Goal: Task Accomplishment & Management: Use online tool/utility

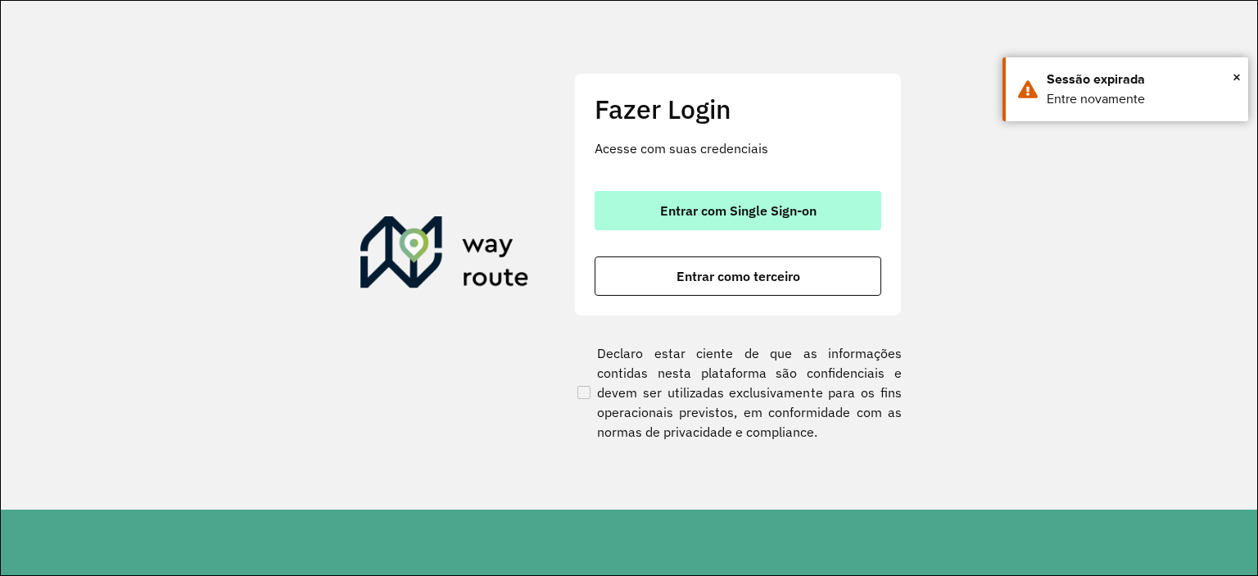
click at [699, 219] on button "Entrar com Single Sign-on" at bounding box center [738, 210] width 287 height 39
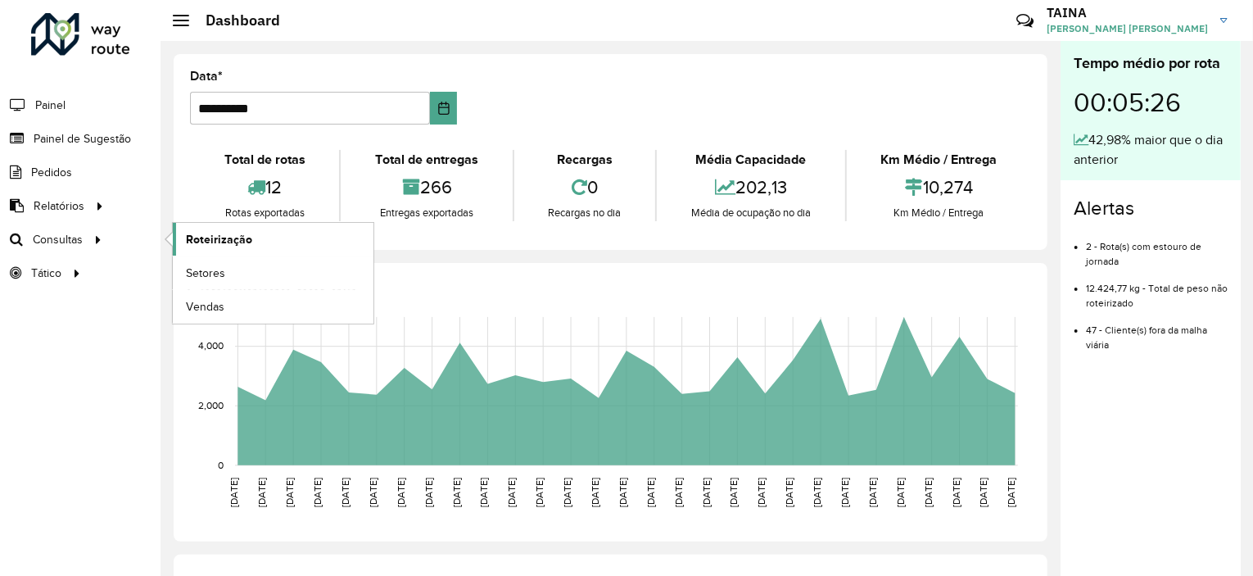
click at [250, 241] on link "Roteirização" at bounding box center [273, 239] width 201 height 33
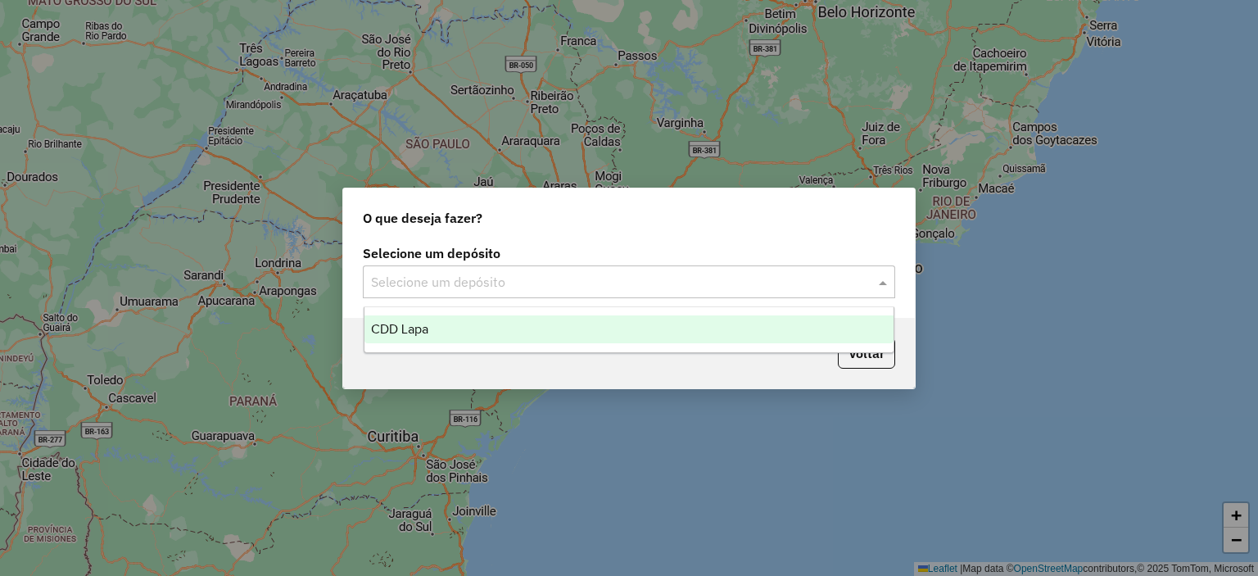
click at [485, 284] on input "text" at bounding box center [612, 283] width 483 height 20
click at [478, 339] on div "CDD Lapa" at bounding box center [630, 329] width 530 height 28
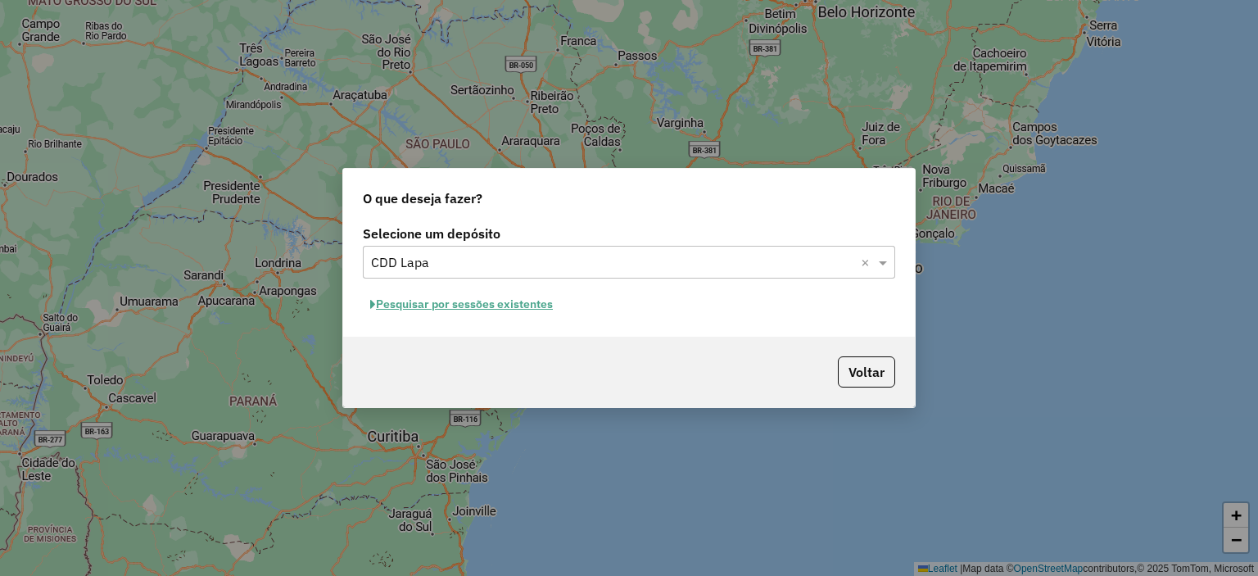
click at [519, 308] on hb-app "Aguarde... Pop-up bloqueado! Seu navegador bloqueou automáticamente a abertura …" at bounding box center [629, 288] width 1258 height 576
click at [519, 308] on button "Pesquisar por sessões existentes" at bounding box center [461, 304] width 197 height 25
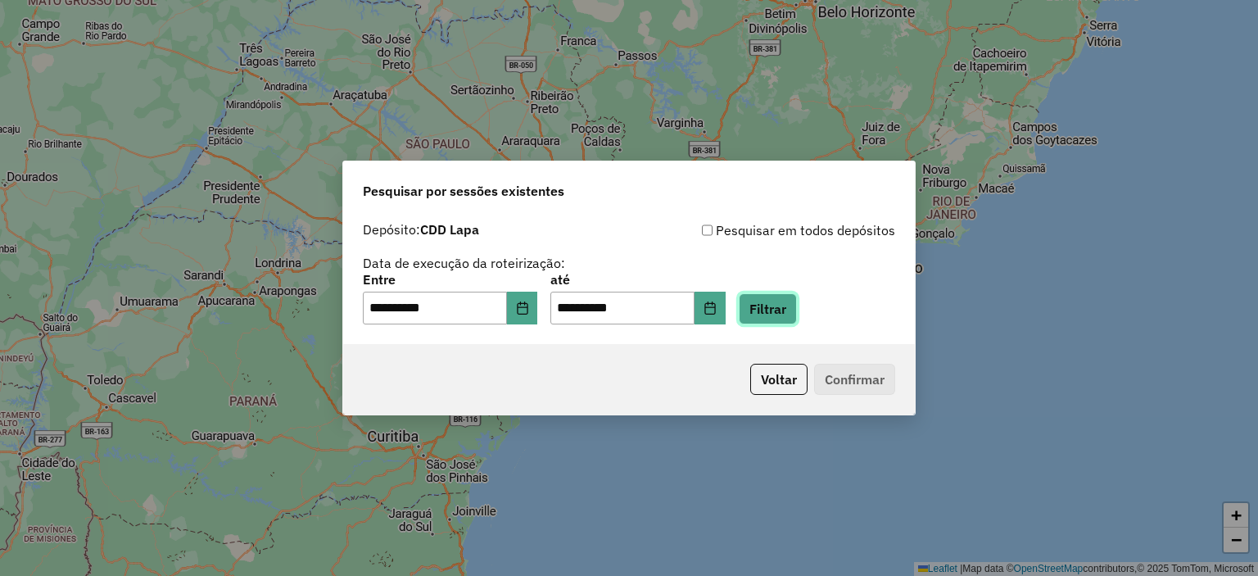
click at [797, 307] on button "Filtrar" at bounding box center [768, 308] width 58 height 31
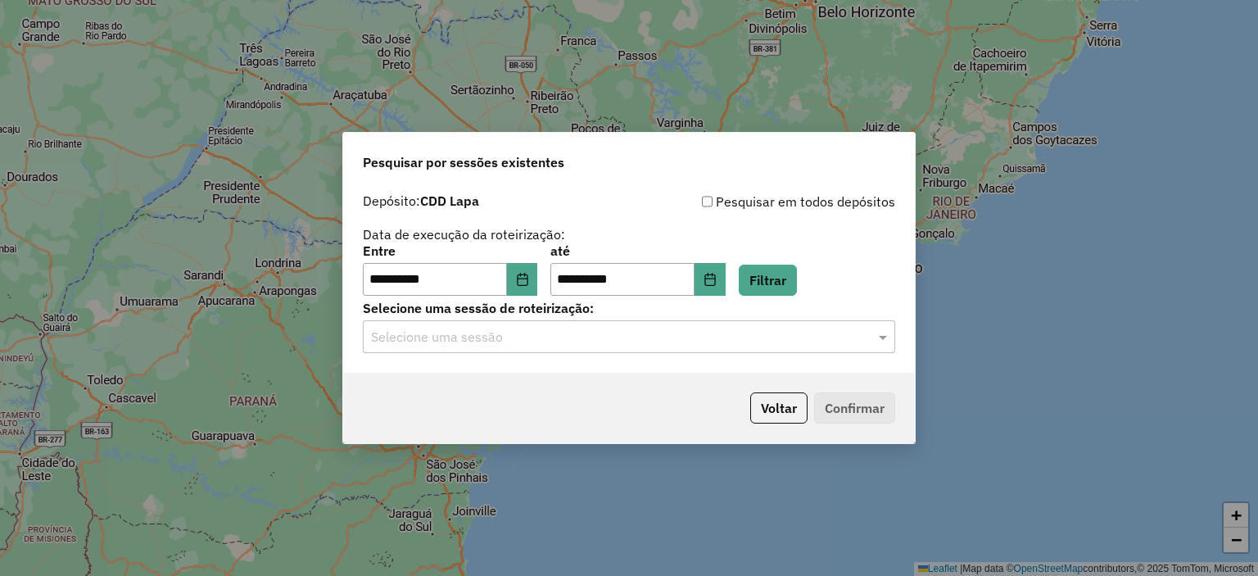
click at [841, 347] on div "Selecione uma sessão" at bounding box center [629, 336] width 532 height 33
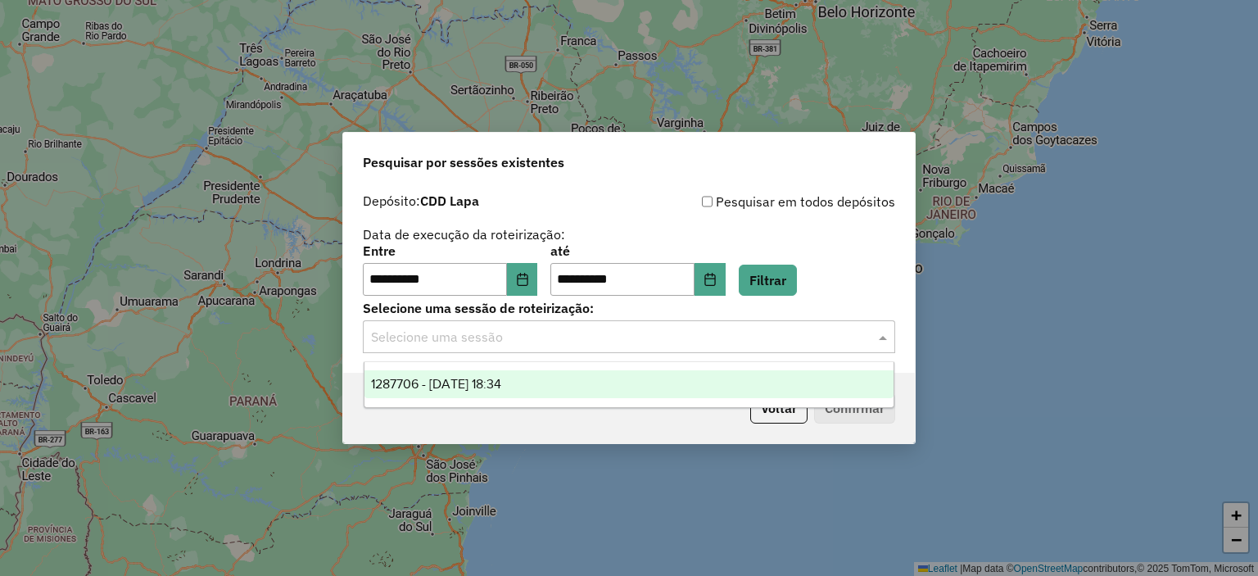
click at [594, 385] on div "1287706 - 03/10/2025 18:34" at bounding box center [630, 384] width 530 height 28
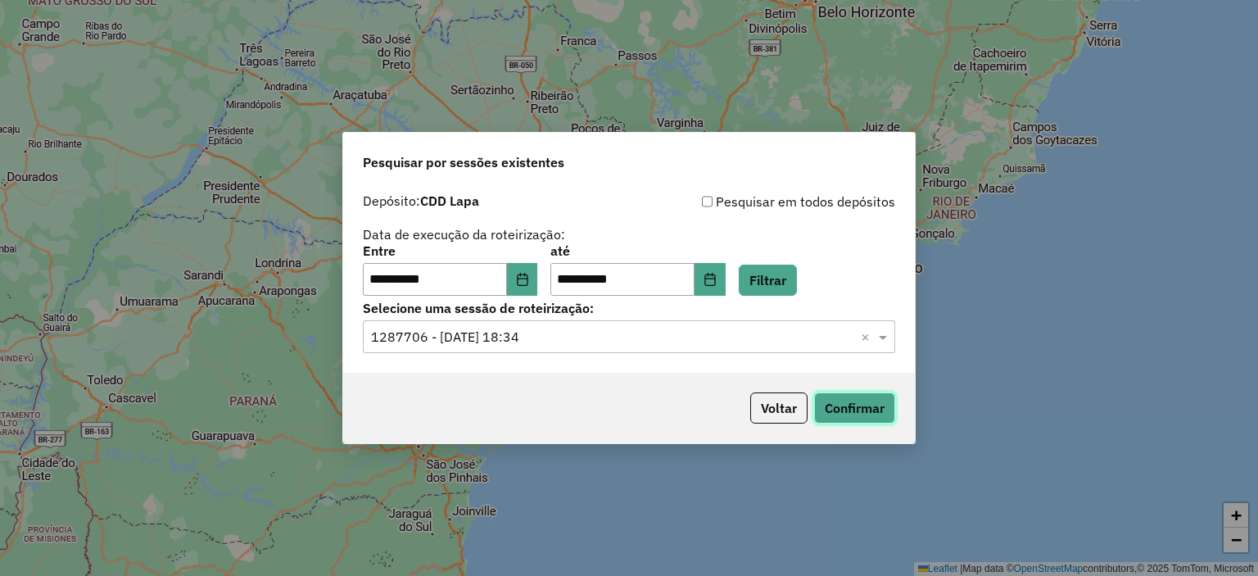
click at [858, 410] on button "Confirmar" at bounding box center [854, 407] width 81 height 31
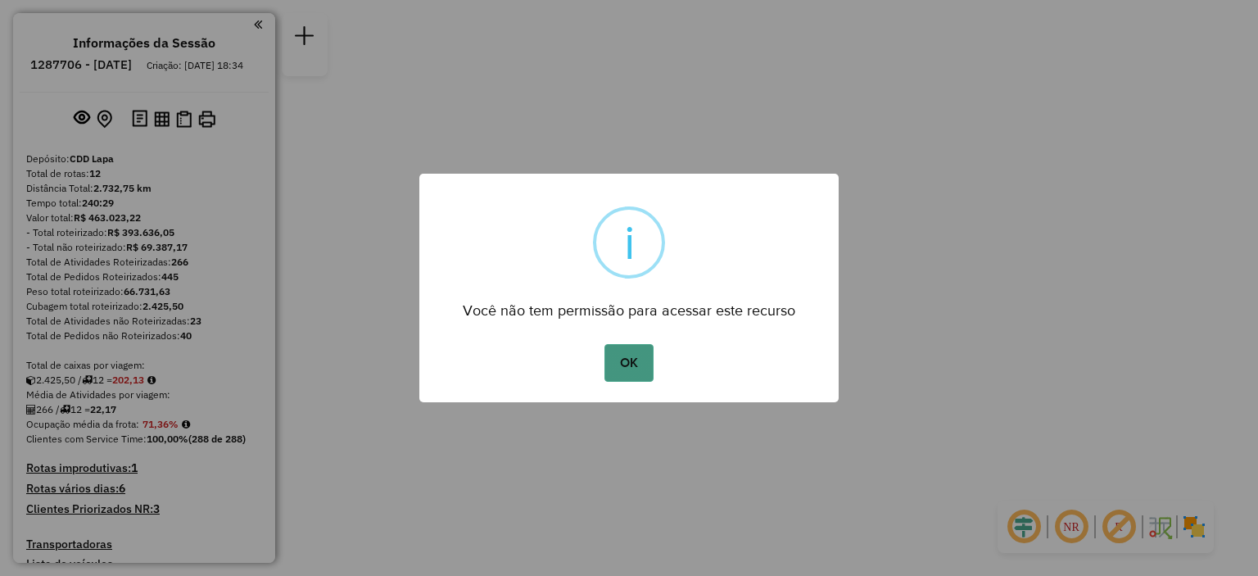
click at [632, 373] on button "OK" at bounding box center [629, 363] width 48 height 38
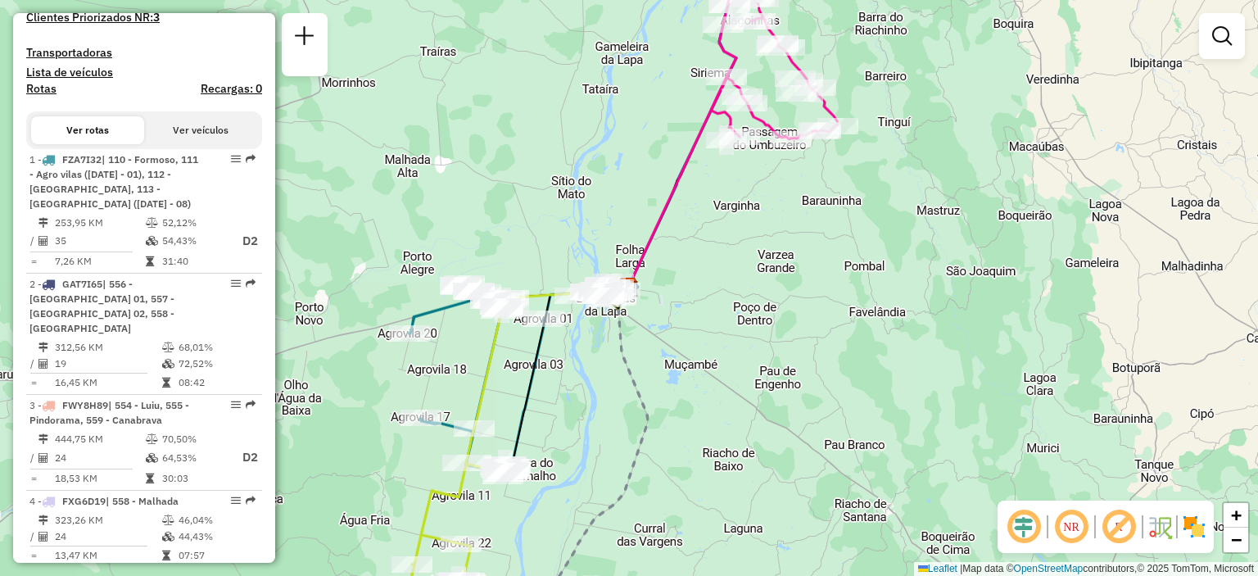
scroll to position [410, 0]
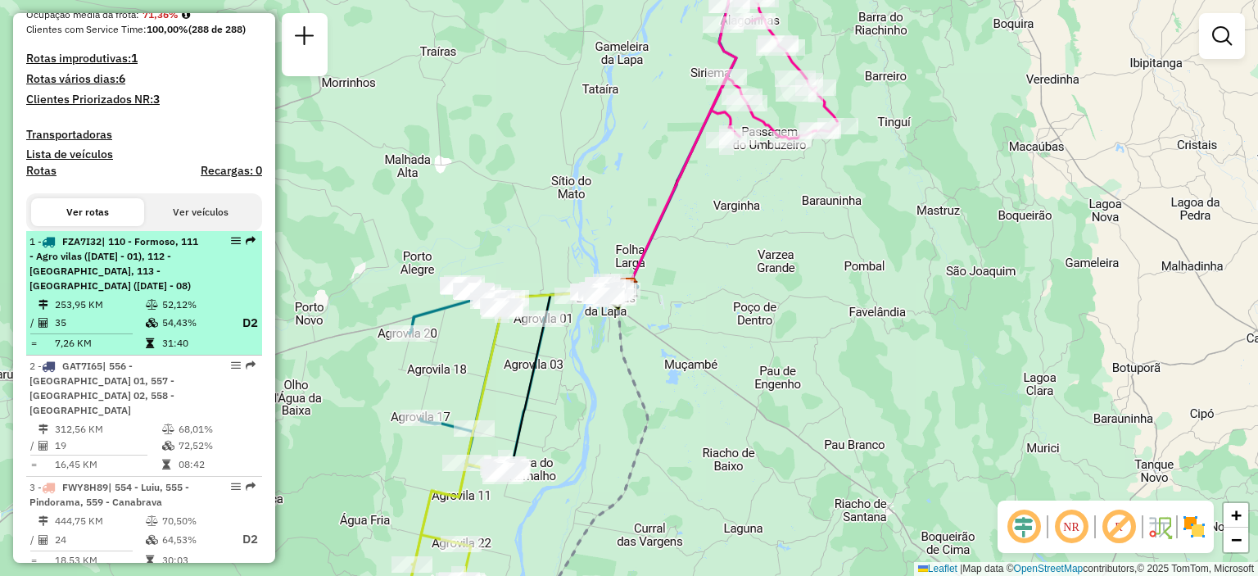
click at [128, 279] on span "| 110 - Formoso, 111 - Agro vilas (05 - 07 - 03 - 01), 112 - Serra do Ramalho, …" at bounding box center [113, 263] width 169 height 57
select select "**********"
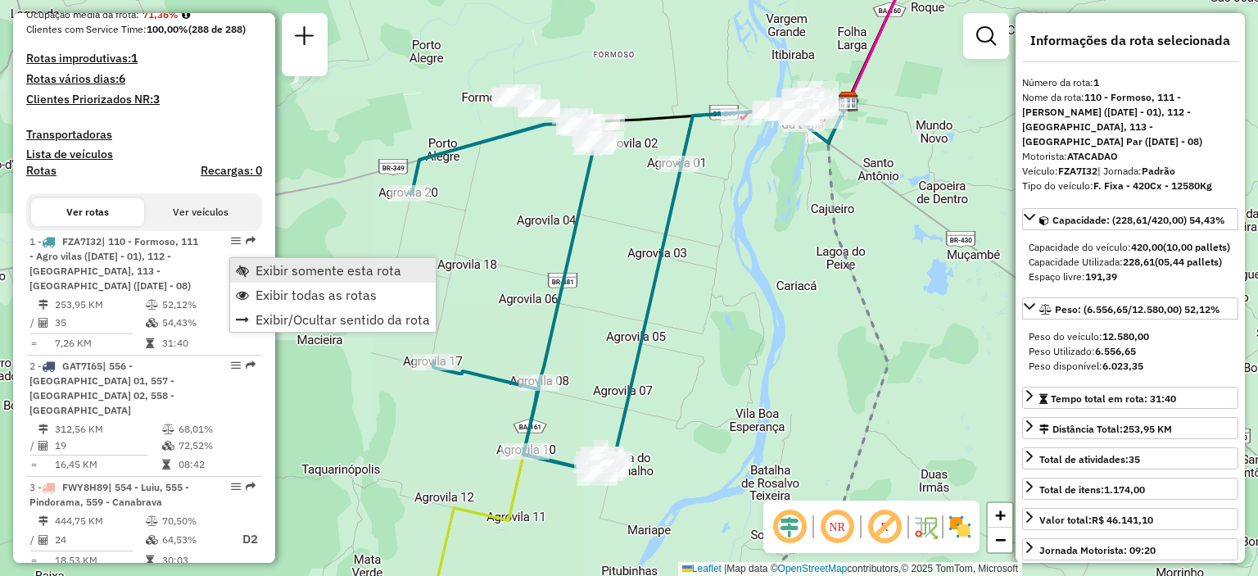
click at [245, 265] on span "Exibir somente esta rota" at bounding box center [242, 270] width 13 height 13
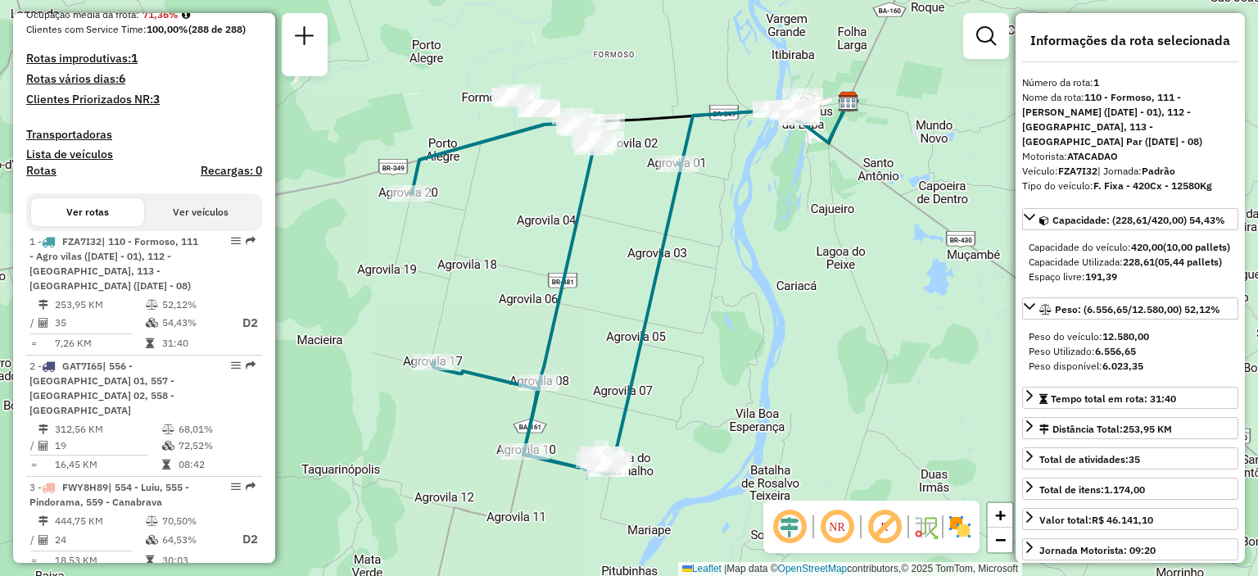
click at [839, 532] on em at bounding box center [837, 526] width 39 height 39
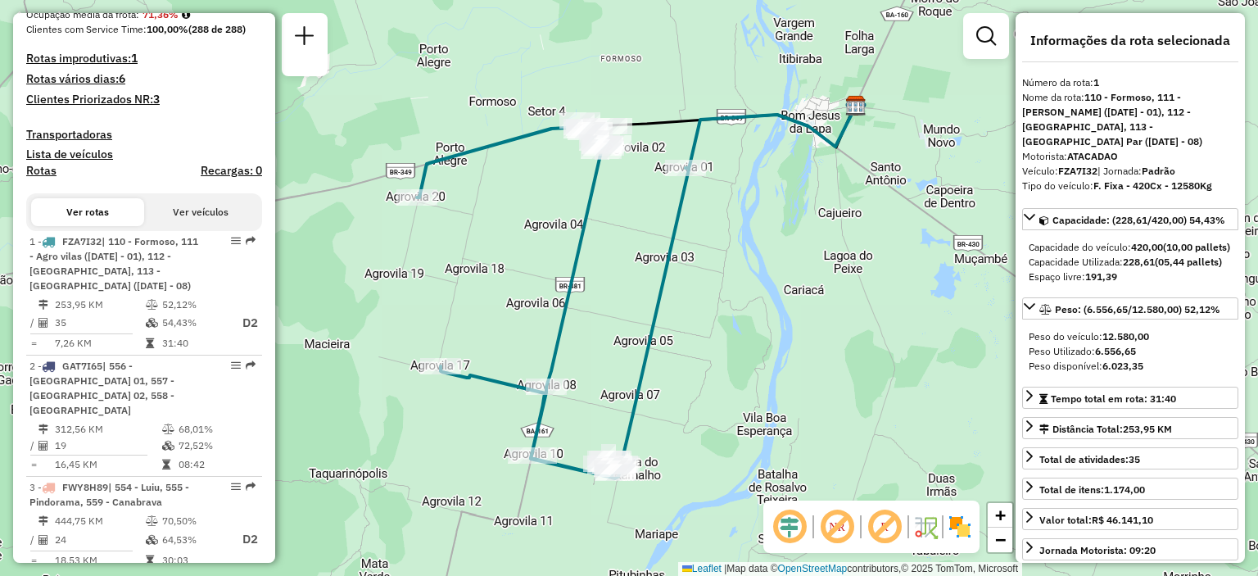
drag, startPoint x: 777, startPoint y: 254, endPoint x: 785, endPoint y: 258, distance: 9.2
click at [785, 258] on div "Janela de atendimento Grade de atendimento Capacidade Transportadoras Veículos …" at bounding box center [629, 288] width 1258 height 576
